Goal: Find specific page/section: Find specific page/section

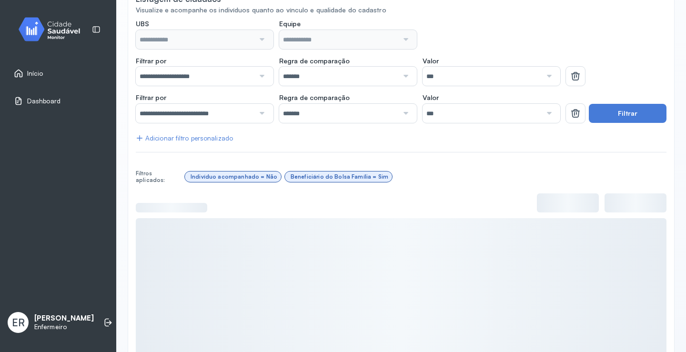
scroll to position [143, 0]
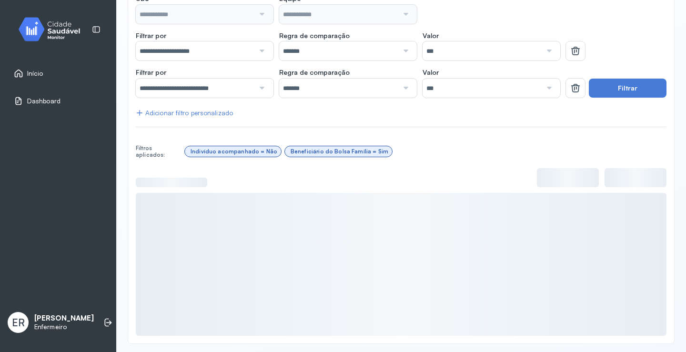
type input "**********"
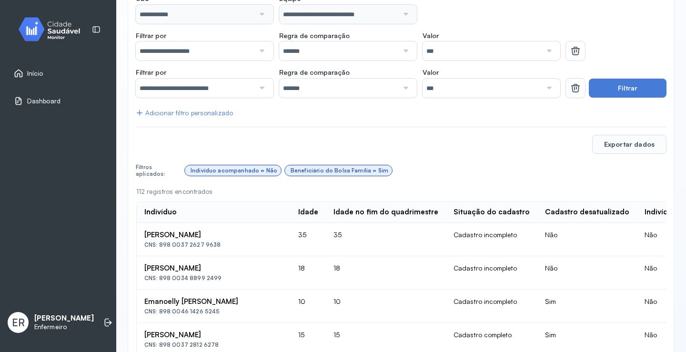
scroll to position [95, 0]
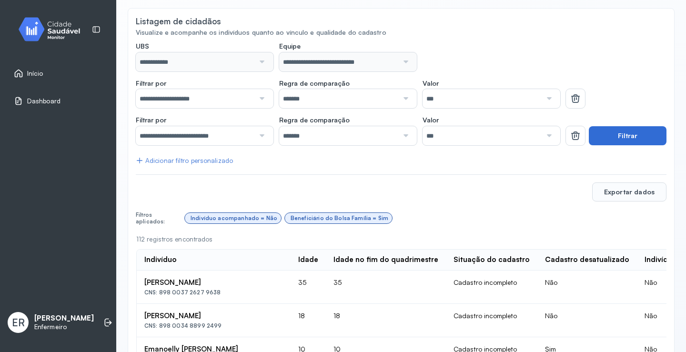
click at [638, 139] on button "Filtrar" at bounding box center [628, 135] width 78 height 19
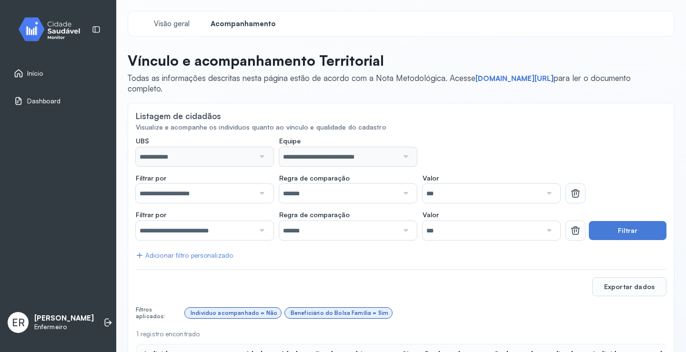
scroll to position [0, 0]
click at [180, 25] on span "Visão geral" at bounding box center [172, 24] width 41 height 9
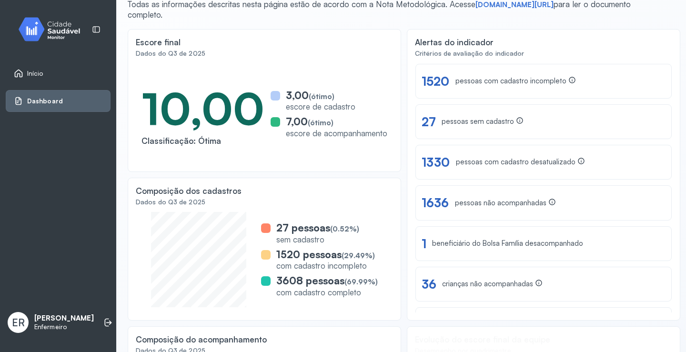
scroll to position [95, 0]
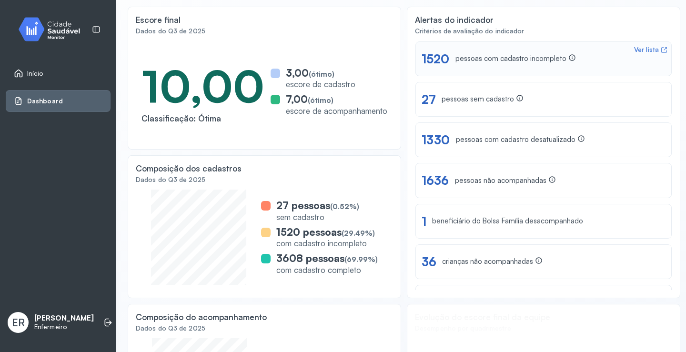
click at [634, 51] on div "Ver lista" at bounding box center [646, 50] width 25 height 8
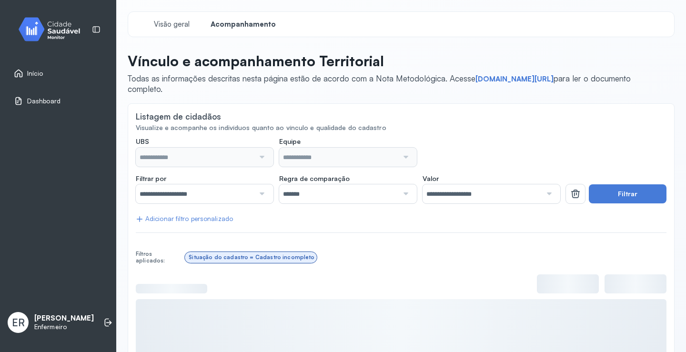
type input "**********"
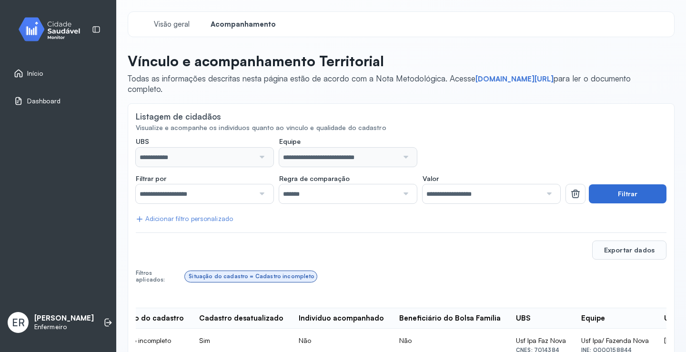
click at [622, 198] on button "Filtrar" at bounding box center [628, 193] width 78 height 19
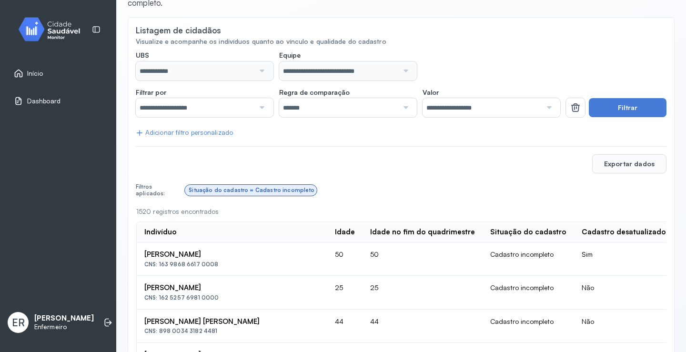
scroll to position [95, 0]
